Goal: Information Seeking & Learning: Learn about a topic

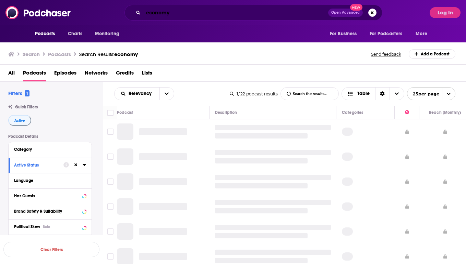
click at [157, 14] on input "economy" at bounding box center [235, 12] width 185 height 11
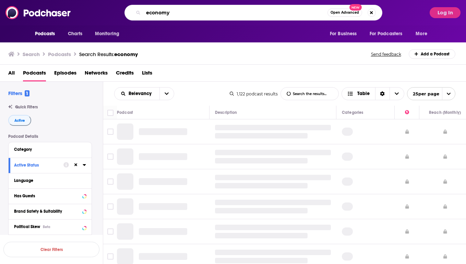
click at [157, 14] on input "economy" at bounding box center [235, 12] width 184 height 11
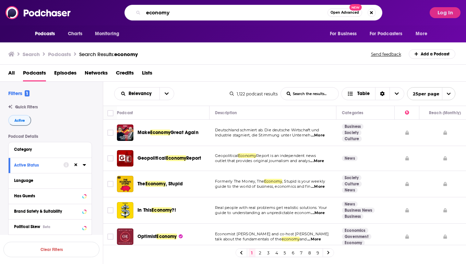
paste input "Mission-driven Founder"
type input "Mission-driven Founder"
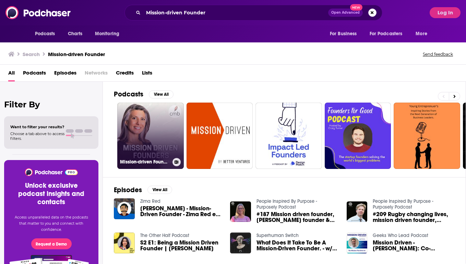
scroll to position [0, 0]
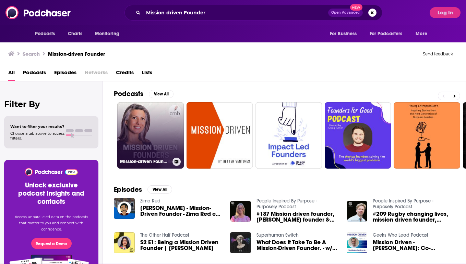
click at [153, 117] on link "Mission-driven Founders" at bounding box center [150, 135] width 66 height 66
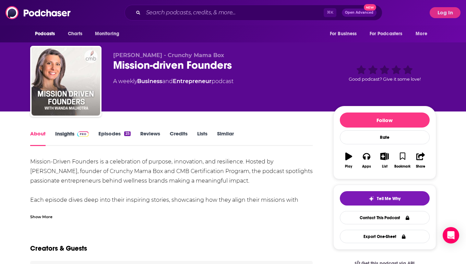
click at [98, 138] on div "Insights" at bounding box center [77, 139] width 44 height 16
click at [107, 131] on link "Episodes 25" at bounding box center [114, 139] width 32 height 16
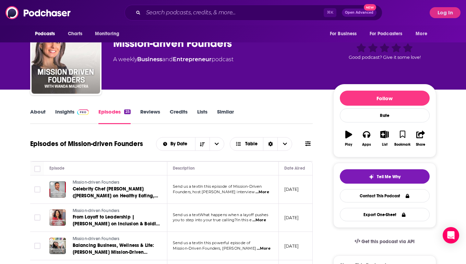
scroll to position [22, 0]
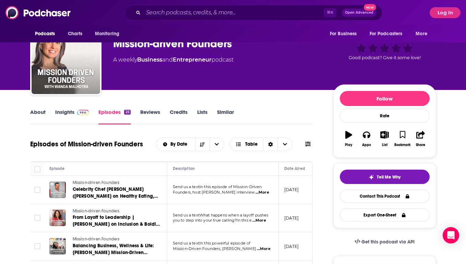
click at [66, 114] on link "Insights" at bounding box center [72, 117] width 34 height 16
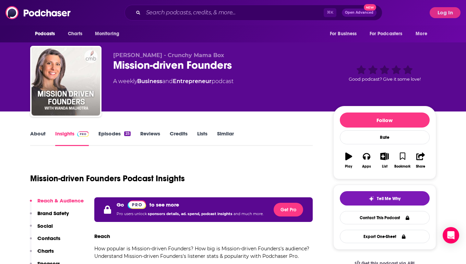
scroll to position [3, 0]
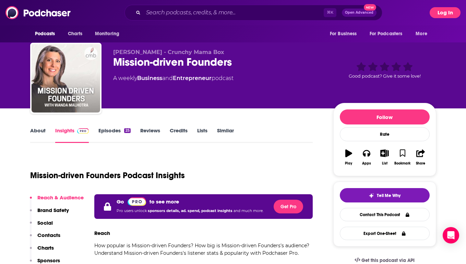
click at [439, 14] on button "Log In" at bounding box center [444, 12] width 31 height 11
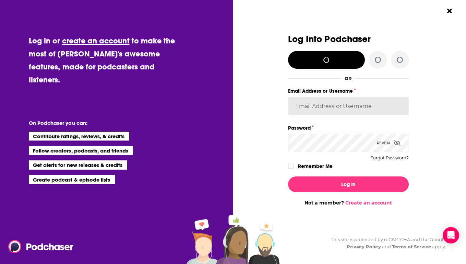
type input "[PERSON_NAME][EMAIL_ADDRESS][DOMAIN_NAME]"
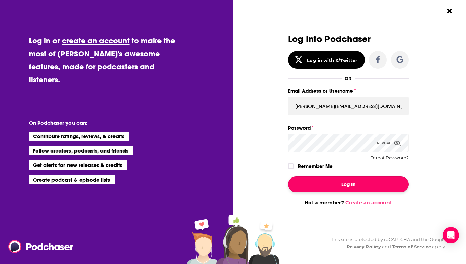
click at [354, 186] on button "Log In" at bounding box center [348, 185] width 121 height 16
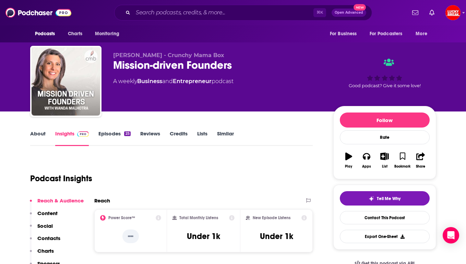
click at [110, 136] on link "Episodes 25" at bounding box center [114, 139] width 32 height 16
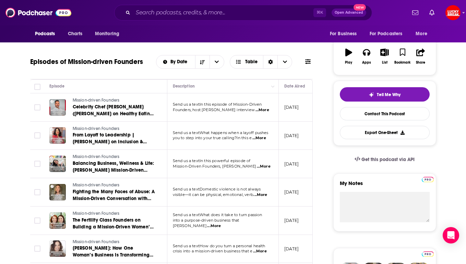
scroll to position [144, 0]
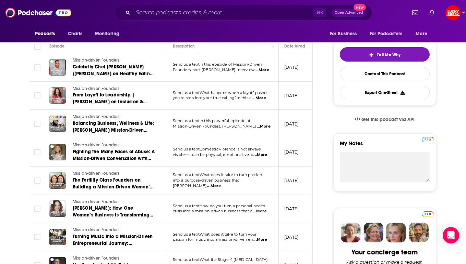
click at [221, 184] on span "...More" at bounding box center [214, 186] width 14 height 5
click at [299, 181] on p "[DATE]" at bounding box center [291, 181] width 15 height 6
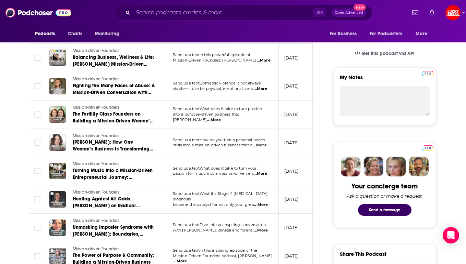
scroll to position [211, 0]
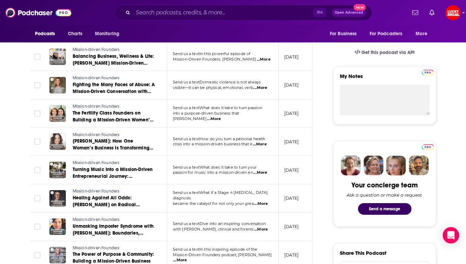
click at [263, 173] on span "...More" at bounding box center [260, 172] width 14 height 5
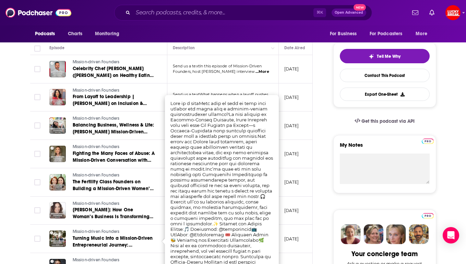
scroll to position [0, 0]
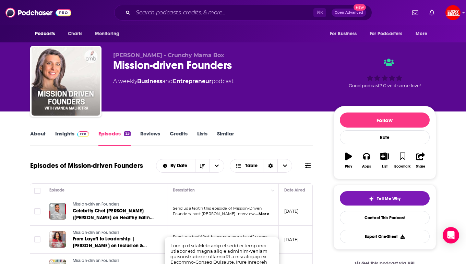
click at [57, 134] on link "Insights" at bounding box center [72, 139] width 34 height 16
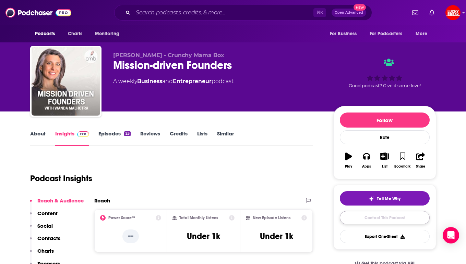
click at [393, 215] on link "Contact This Podcast" at bounding box center [385, 217] width 90 height 13
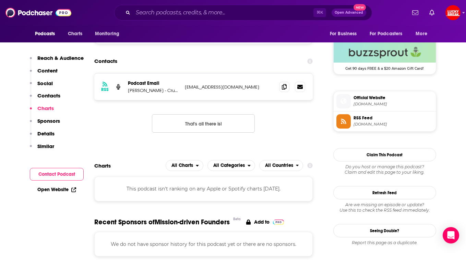
scroll to position [497, 0]
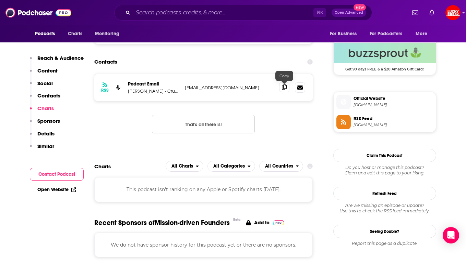
click at [286, 89] on icon at bounding box center [284, 87] width 5 height 5
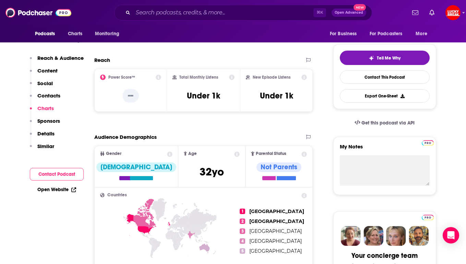
scroll to position [0, 0]
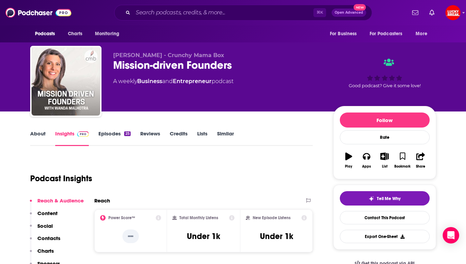
click at [37, 136] on link "About" at bounding box center [37, 139] width 15 height 16
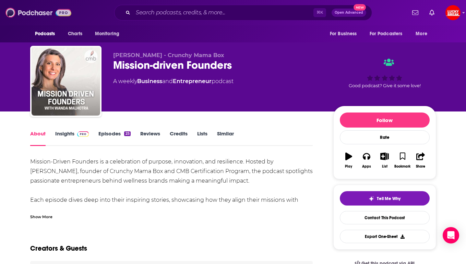
click at [27, 12] on img at bounding box center [38, 12] width 66 height 13
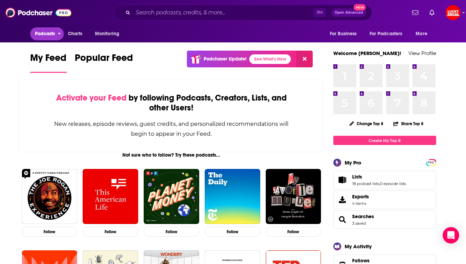
click at [44, 30] on span "Podcasts" at bounding box center [45, 34] width 20 height 10
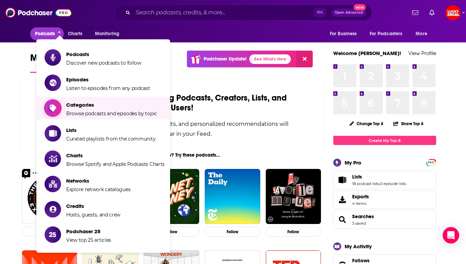
click at [90, 109] on span "Categories Browse podcasts and episodes by topic" at bounding box center [111, 108] width 91 height 17
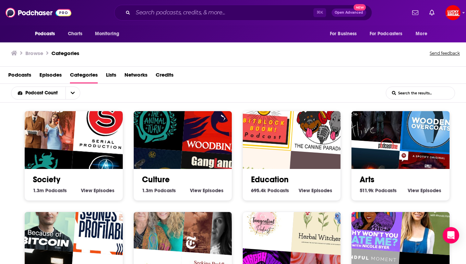
click at [183, 151] on img "Gangland Wire" at bounding box center [208, 182] width 63 height 63
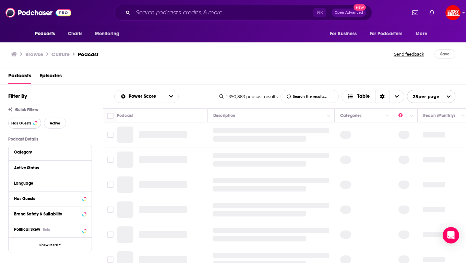
click at [32, 127] on button "Has Guests" at bounding box center [24, 123] width 33 height 11
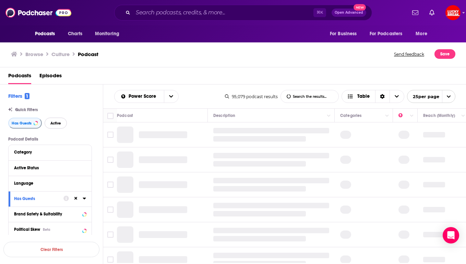
click at [53, 124] on span "Active" at bounding box center [55, 124] width 11 height 4
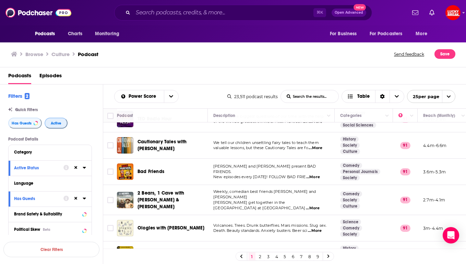
scroll to position [532, 0]
